Goal: Transaction & Acquisition: Purchase product/service

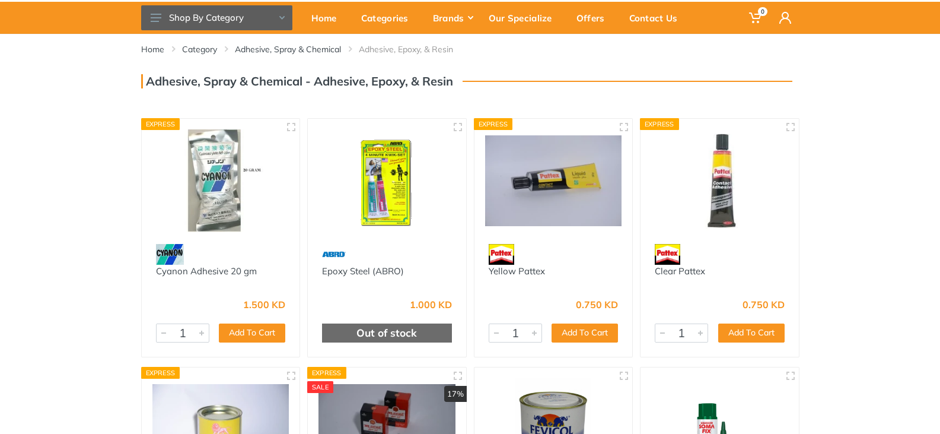
scroll to position [59, 0]
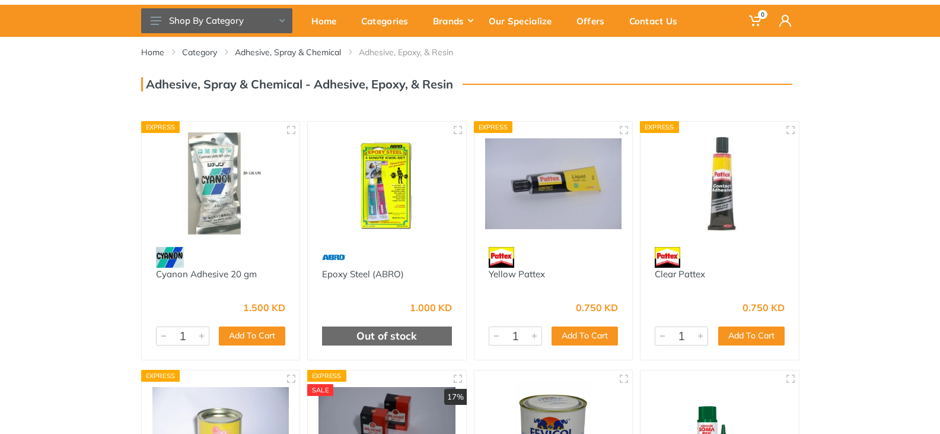
click at [379, 209] on img at bounding box center [386, 183] width 137 height 103
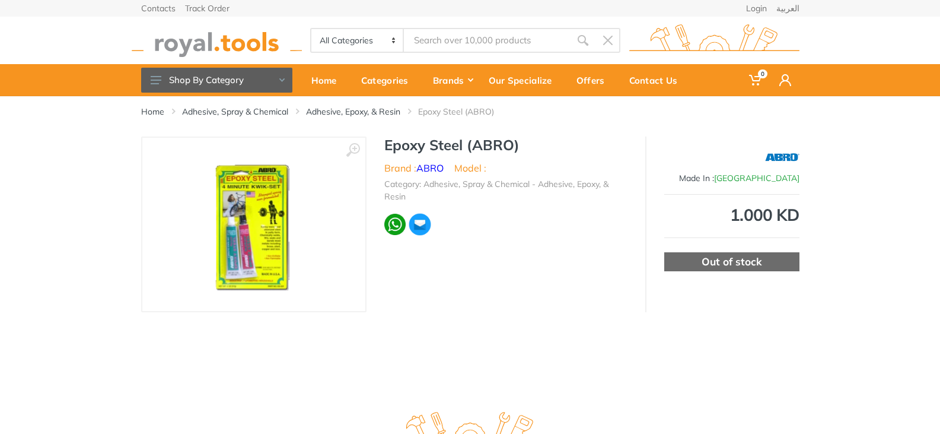
click at [247, 266] on img at bounding box center [253, 223] width 112 height 149
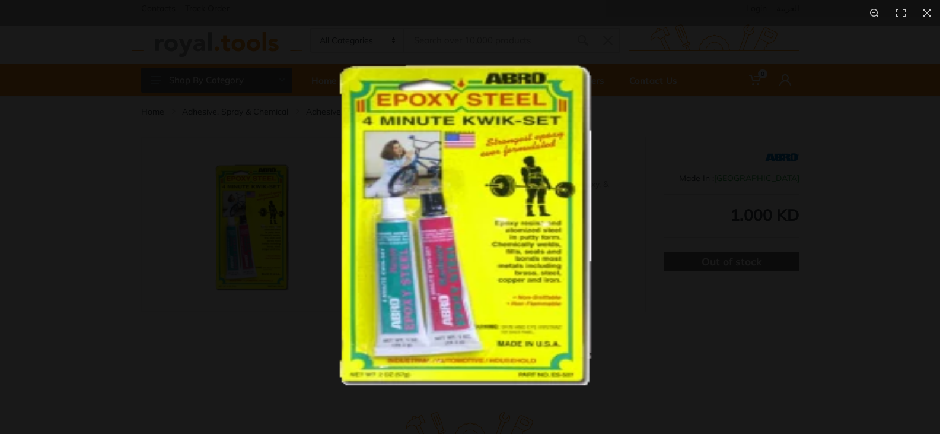
click at [404, 369] on img at bounding box center [469, 216] width 381 height 381
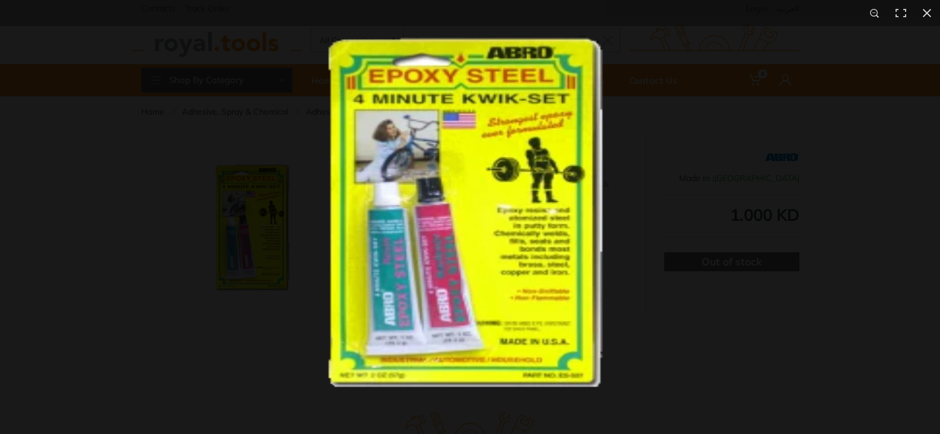
click at [461, 349] on img at bounding box center [470, 203] width 415 height 415
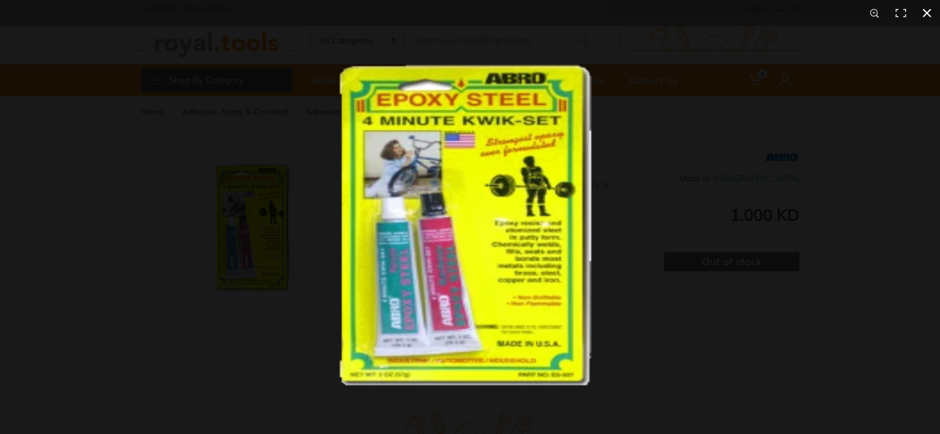
click at [926, 18] on button at bounding box center [927, 13] width 26 height 26
